Goal: Transaction & Acquisition: Purchase product/service

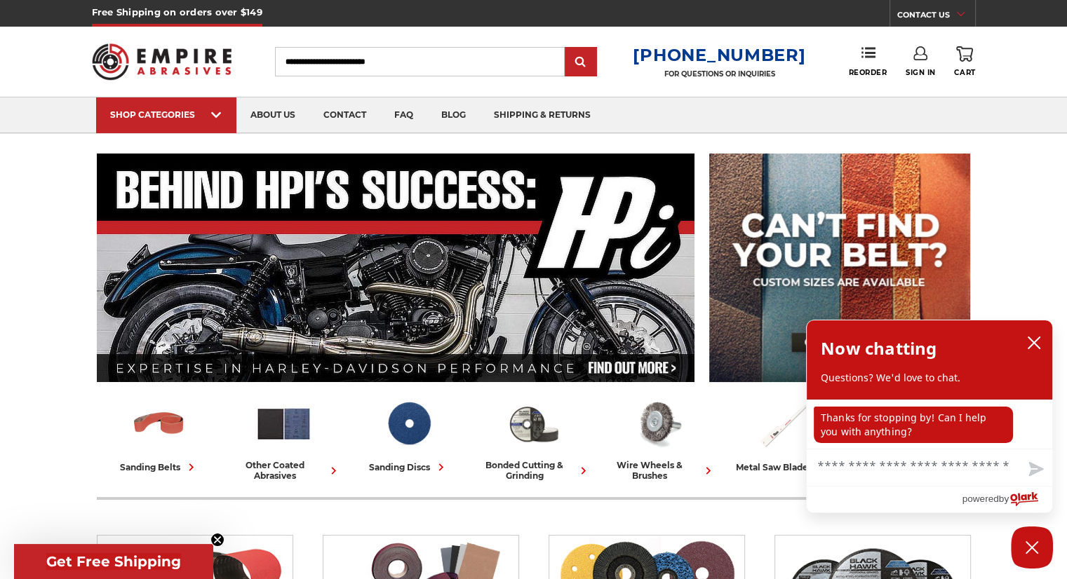
click at [384, 58] on input "Search" at bounding box center [420, 61] width 290 height 29
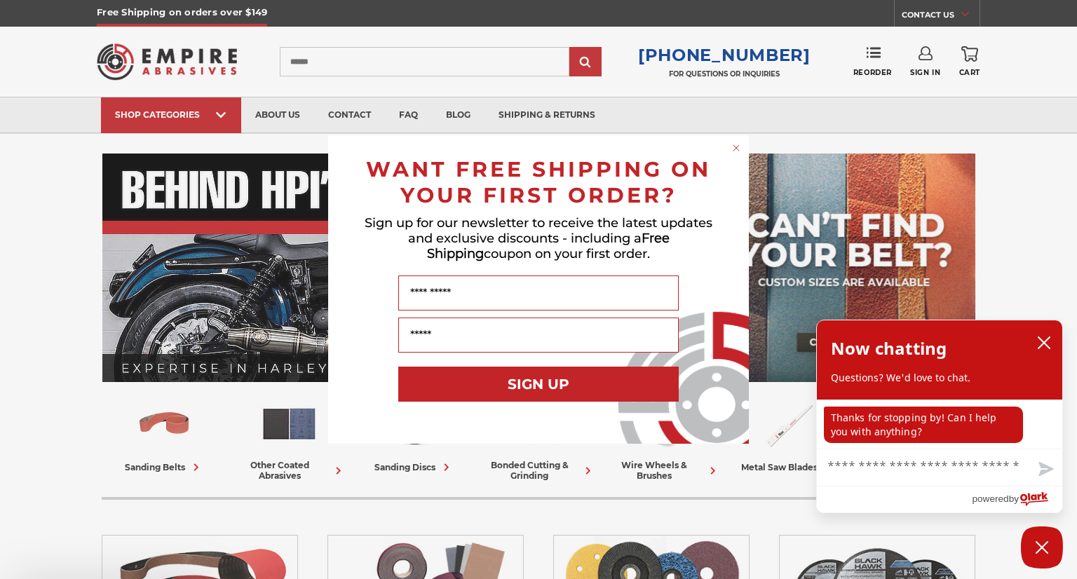
type input "******"
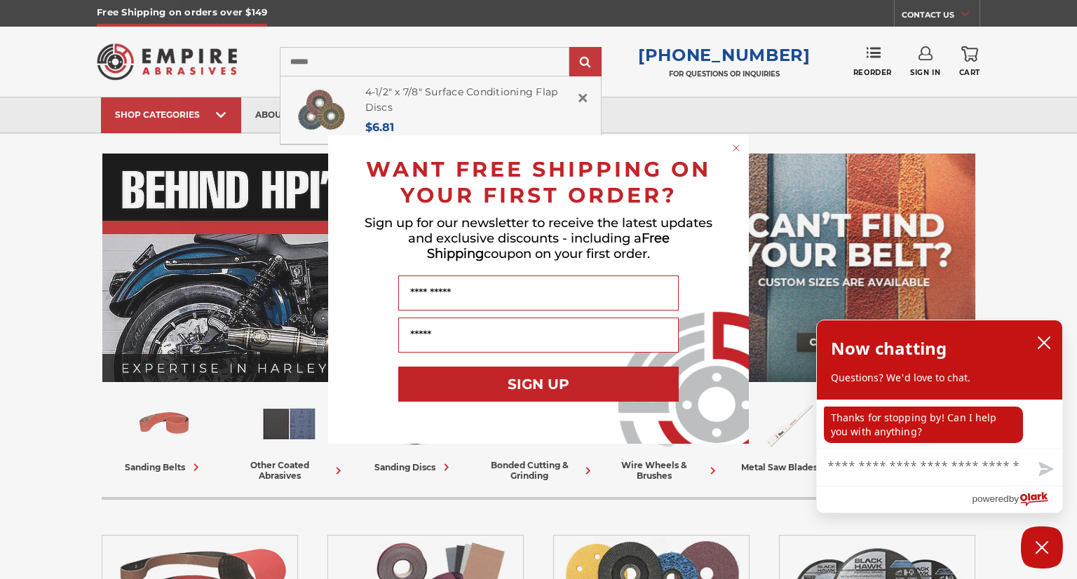
click at [597, 53] on div "Close dialog WANT FREE SHIPPING ON YOUR FIRST ORDER? Sign up for our newsletter…" at bounding box center [538, 289] width 1077 height 579
click at [421, 92] on div "Close dialog WANT FREE SHIPPING ON YOUR FIRST ORDER? Sign up for our newsletter…" at bounding box center [538, 289] width 1077 height 579
click at [584, 72] on div "Close dialog WANT FREE SHIPPING ON YOUR FIRST ORDER? Sign up for our newsletter…" at bounding box center [538, 289] width 1077 height 579
click at [412, 84] on div "Close dialog WANT FREE SHIPPING ON YOUR FIRST ORDER? Sign up for our newsletter…" at bounding box center [538, 289] width 1077 height 579
click at [736, 148] on icon "Close dialog" at bounding box center [737, 148] width 6 height 6
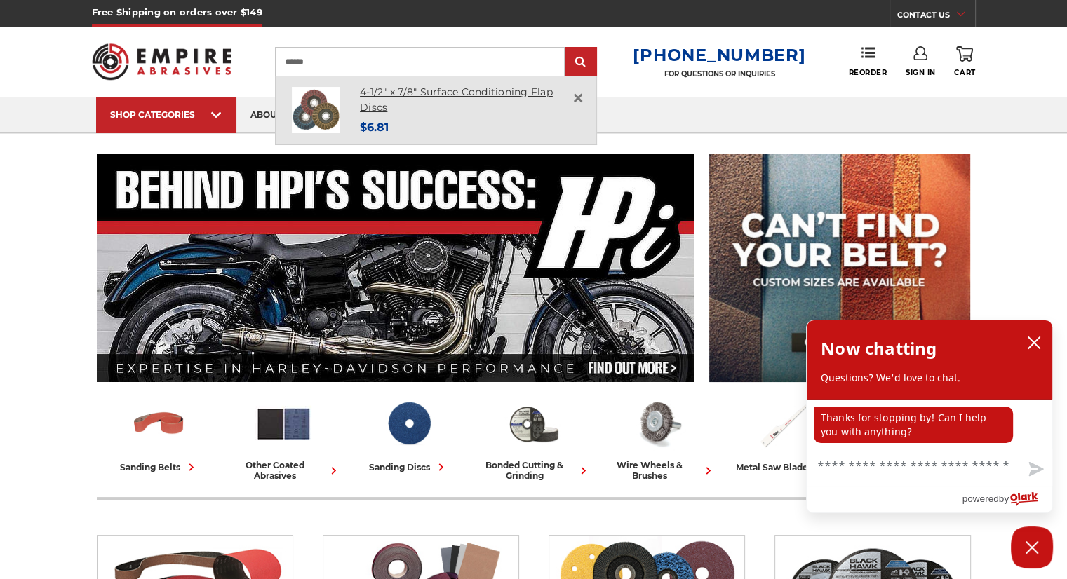
click at [477, 87] on link "4-1/2" x 7/8" Surface Conditioning Flap Discs" at bounding box center [456, 100] width 193 height 29
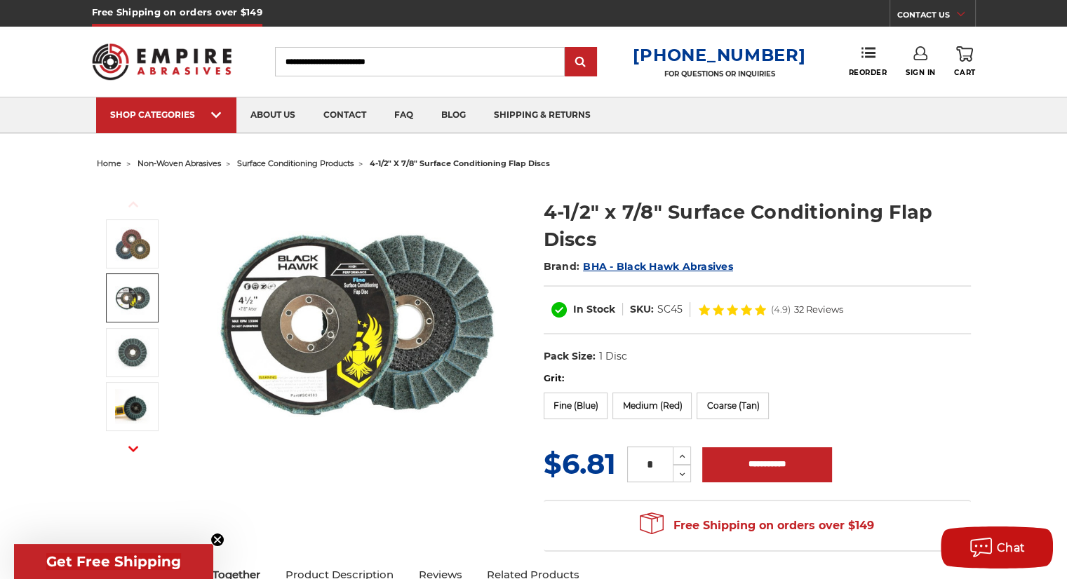
click at [450, 60] on input "Search" at bounding box center [420, 61] width 290 height 29
